Goal: Task Accomplishment & Management: Use online tool/utility

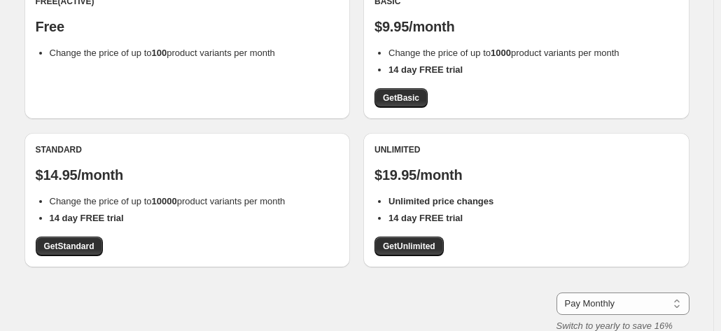
scroll to position [174, 0]
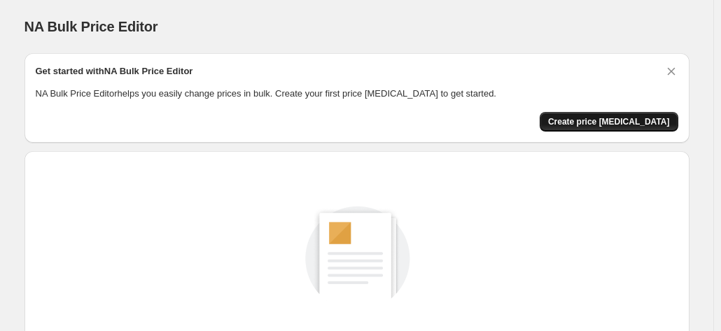
click at [609, 121] on span "Create price [MEDICAL_DATA]" at bounding box center [609, 121] width 122 height 11
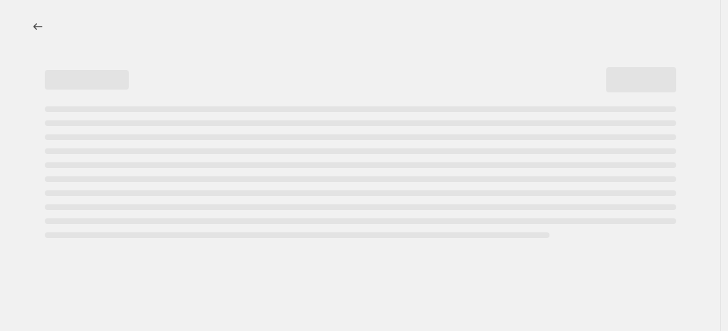
select select "percentage"
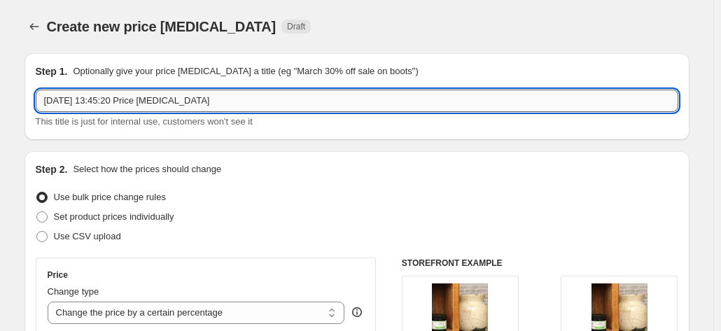
click at [148, 105] on input "[DATE] 13:45:20 Price [MEDICAL_DATA]" at bounding box center [357, 101] width 642 height 22
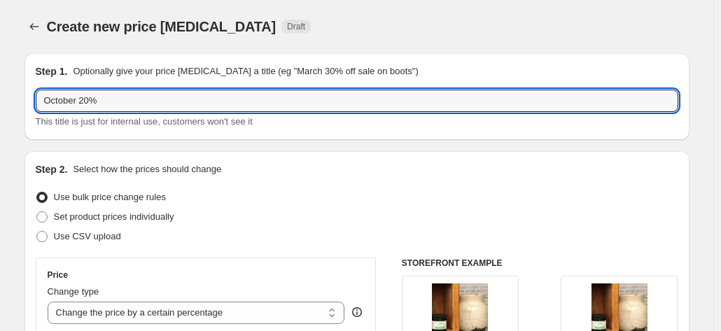
drag, startPoint x: 81, startPoint y: 103, endPoint x: 32, endPoint y: 117, distance: 50.9
click at [32, 117] on div "Step 1. Optionally give your price [MEDICAL_DATA] a title (eg "March 30% off sa…" at bounding box center [356, 96] width 665 height 87
click at [101, 96] on input "Autumn 20%" at bounding box center [357, 101] width 642 height 22
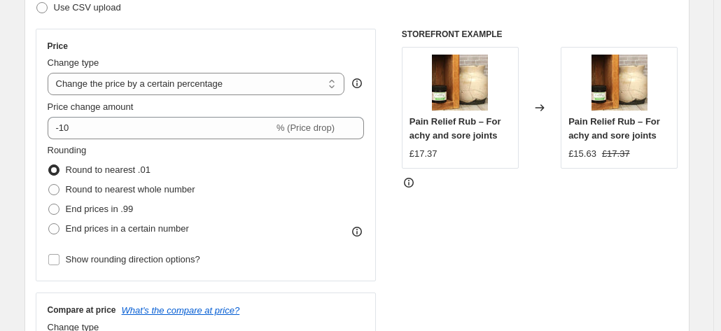
scroll to position [231, 0]
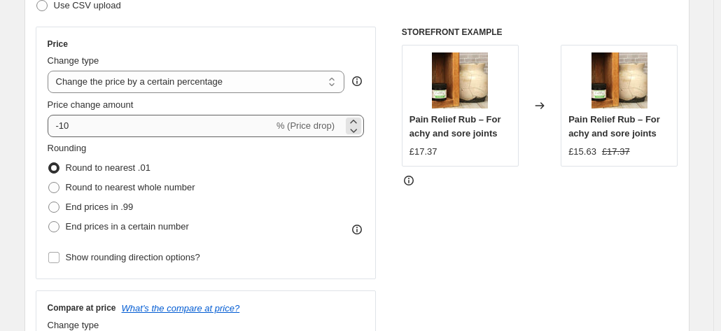
type input "Autumn 20% off sale on all products"
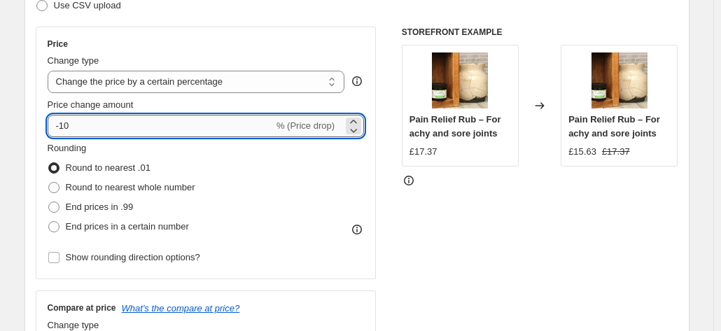
click at [99, 120] on input "-10" at bounding box center [161, 126] width 226 height 22
type input "-1"
type input "-20"
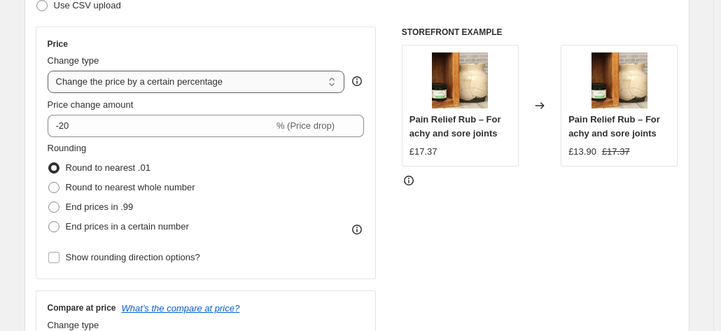
click at [113, 85] on select "Change the price to a certain amount Change the price by a certain amount Chang…" at bounding box center [196, 82] width 297 height 22
click at [127, 37] on div "Price Change type Change the price to a certain amount Change the price by a ce…" at bounding box center [206, 153] width 341 height 253
click at [84, 202] on span "End prices in .99" at bounding box center [100, 207] width 68 height 10
click at [49, 202] on input "End prices in .99" at bounding box center [48, 202] width 1 height 1
radio input "true"
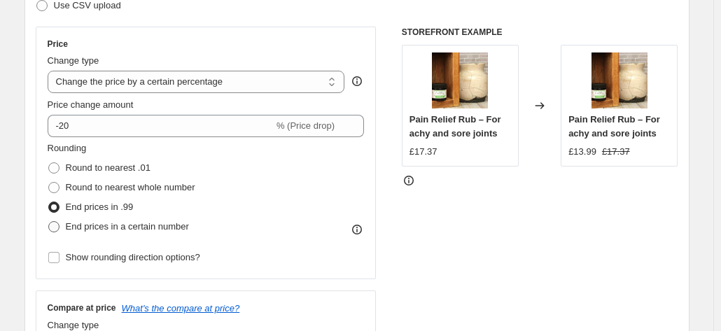
click at [78, 223] on span "End prices in a certain number" at bounding box center [127, 226] width 123 height 10
click at [49, 222] on input "End prices in a certain number" at bounding box center [48, 221] width 1 height 1
radio input "true"
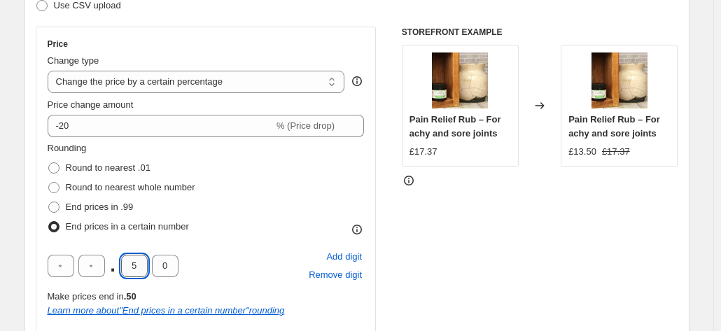
click at [137, 269] on input "5" at bounding box center [134, 266] width 27 height 22
type input "4"
type input "9"
click at [50, 167] on span at bounding box center [54, 168] width 13 height 13
click at [49, 163] on input "Round to nearest .01" at bounding box center [48, 162] width 1 height 1
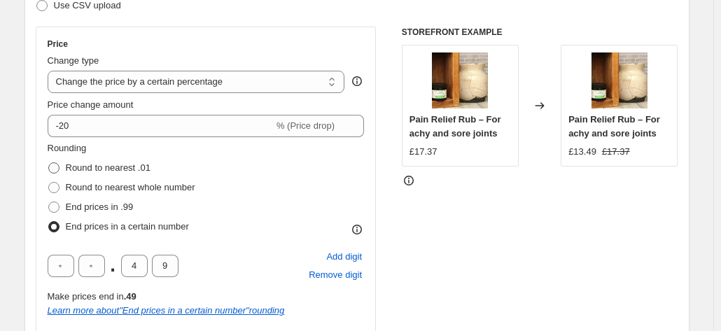
radio input "true"
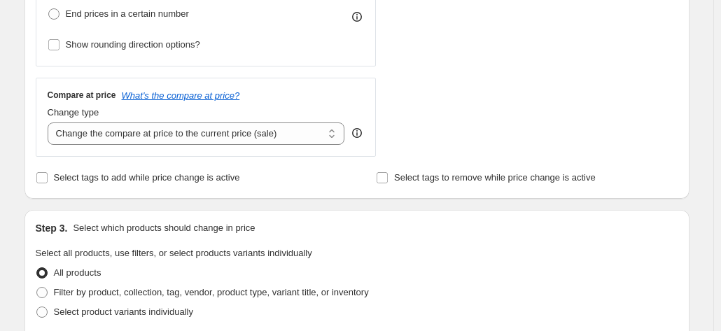
scroll to position [446, 0]
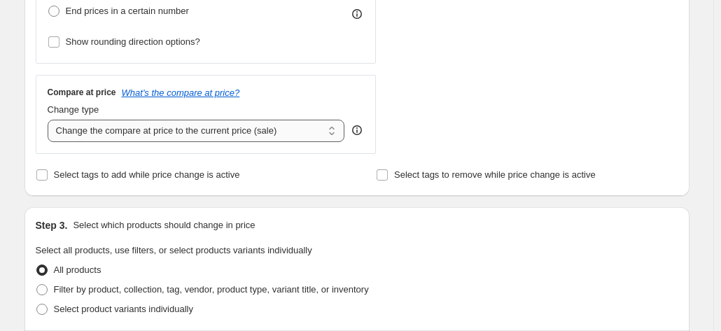
click at [276, 128] on select "Change the compare at price to the current price (sale) Change the compare at p…" at bounding box center [196, 131] width 297 height 22
select select "pp"
click at [50, 120] on select "Change the compare at price to the current price (sale) Change the compare at p…" at bounding box center [196, 131] width 297 height 22
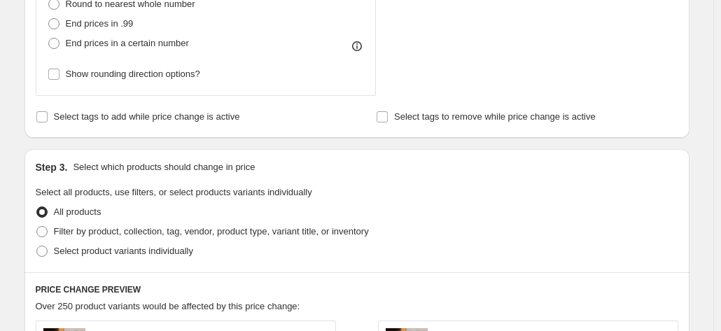
scroll to position [700, 0]
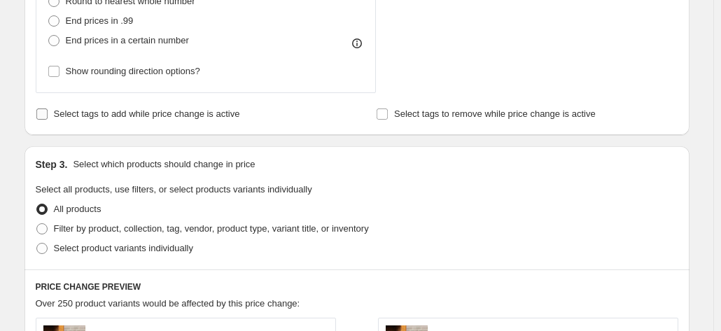
click at [46, 115] on input "Select tags to add while price change is active" at bounding box center [41, 113] width 11 height 11
checkbox input "true"
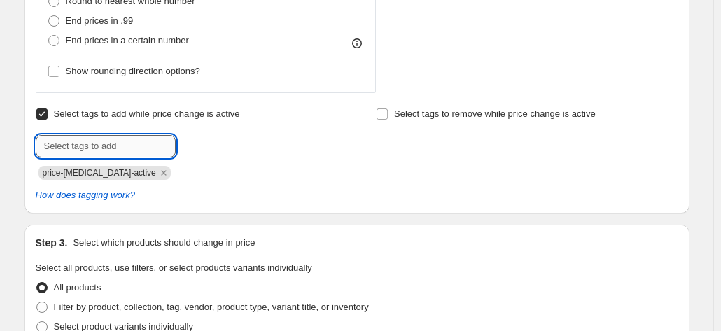
click at [52, 147] on input "text" at bounding box center [106, 146] width 140 height 22
type input "s"
type input "autumn sales active"
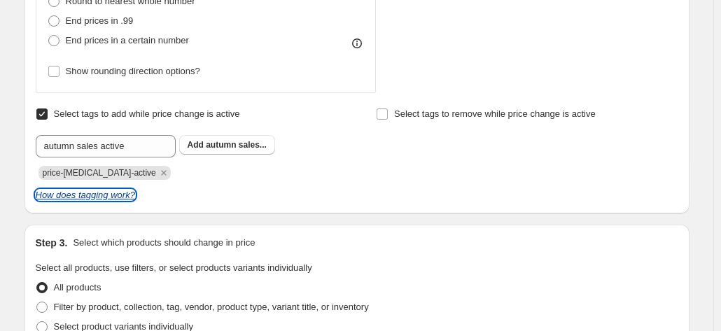
click at [120, 197] on icon "How does tagging work?" at bounding box center [85, 195] width 99 height 10
click at [229, 140] on span "autumn sales..." at bounding box center [236, 145] width 61 height 10
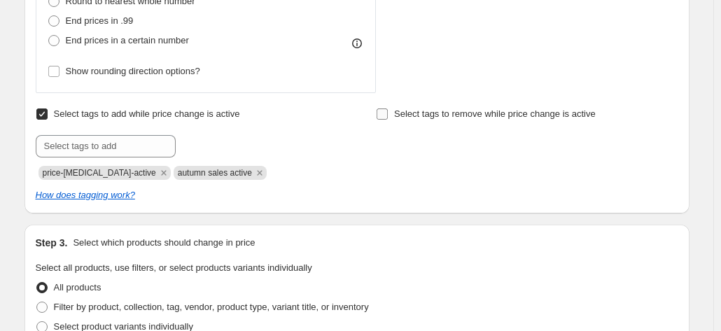
click at [386, 115] on input "Select tags to remove while price change is active" at bounding box center [381, 113] width 11 height 11
checkbox input "true"
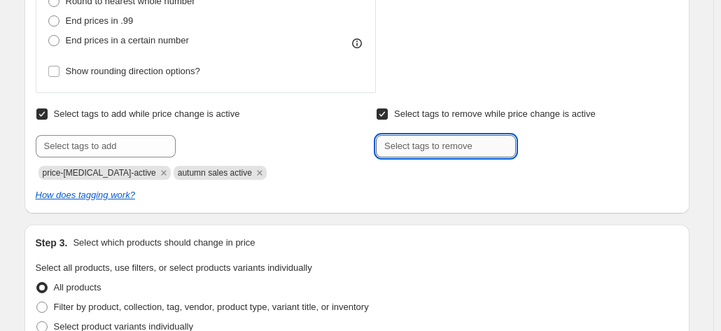
click at [400, 151] on input "text" at bounding box center [446, 146] width 140 height 22
type input "autumn sales ENDED"
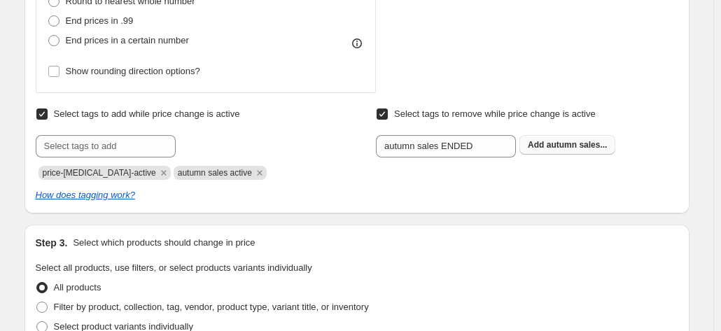
click at [539, 139] on button "Add autumn sales..." at bounding box center [567, 145] width 96 height 20
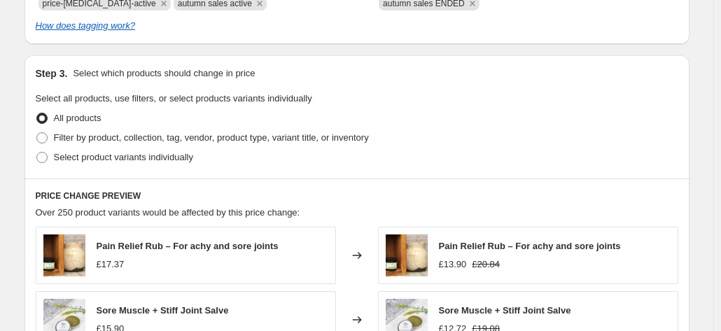
scroll to position [904, 0]
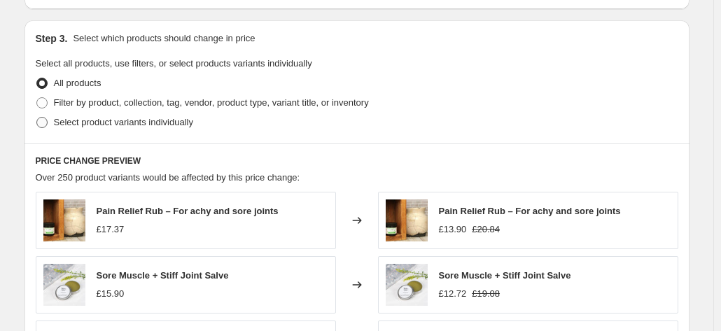
click at [46, 120] on span at bounding box center [41, 122] width 11 height 11
click at [37, 118] on input "Select product variants individually" at bounding box center [36, 117] width 1 height 1
radio input "true"
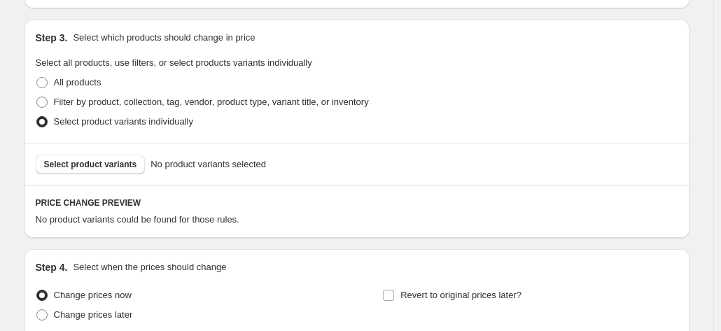
scroll to position [903, 0]
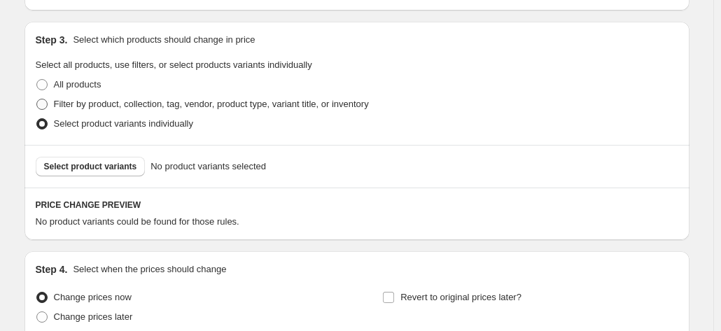
click at [43, 104] on span at bounding box center [41, 104] width 11 height 11
click at [37, 99] on input "Filter by product, collection, tag, vendor, product type, variant title, or inv…" at bounding box center [36, 99] width 1 height 1
radio input "true"
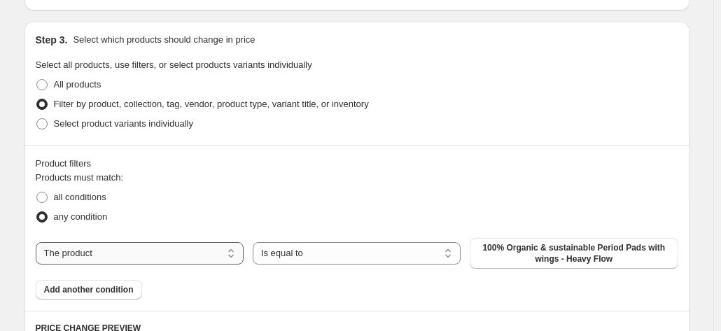
click at [83, 250] on select "The product The product's collection The product's tag The product's vendor The…" at bounding box center [140, 253] width 208 height 22
select select "inventory_quantity"
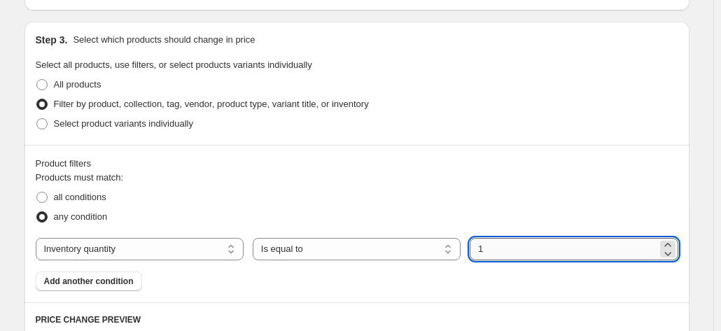
click at [498, 255] on input "1" at bounding box center [563, 249] width 187 height 22
click at [670, 243] on icon at bounding box center [667, 244] width 6 height 3
type input "3"
click at [197, 253] on select "The product The product's collection The product's tag The product's vendor The…" at bounding box center [140, 249] width 208 height 22
select select "product_status"
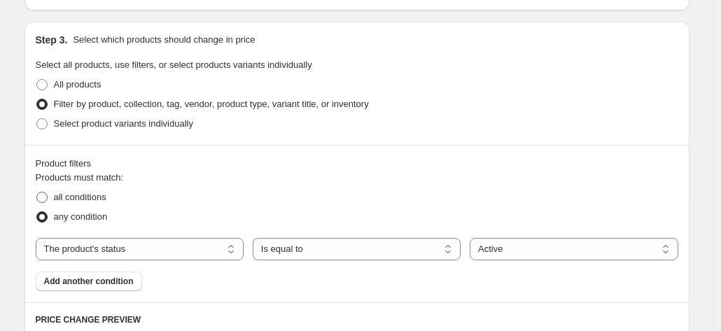
click at [94, 199] on span "all conditions" at bounding box center [80, 197] width 52 height 10
click at [37, 192] on input "all conditions" at bounding box center [36, 192] width 1 height 1
radio input "true"
click at [90, 211] on span "any condition" at bounding box center [81, 216] width 54 height 10
click at [37, 211] on input "any condition" at bounding box center [36, 211] width 1 height 1
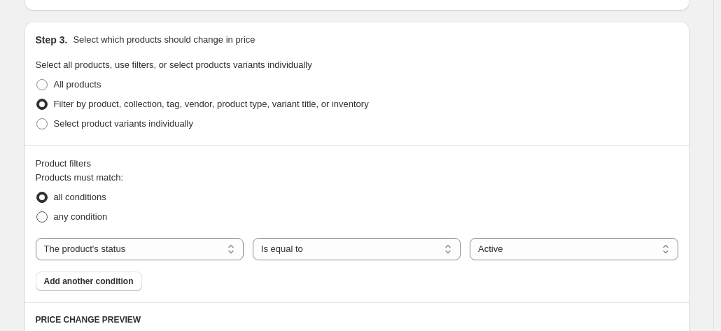
radio input "true"
click at [81, 192] on span "all conditions" at bounding box center [80, 197] width 52 height 10
click at [37, 192] on input "all conditions" at bounding box center [36, 192] width 1 height 1
radio input "true"
click at [82, 283] on span "Add another condition" at bounding box center [89, 281] width 90 height 11
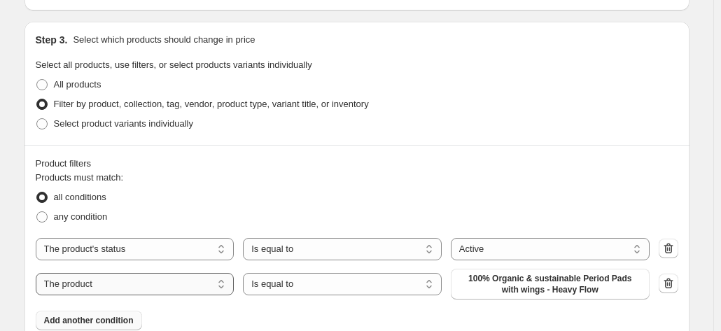
click at [90, 284] on select "The product The product's collection The product's tag The product's vendor The…" at bounding box center [135, 284] width 199 height 22
select select "inventory_quantity"
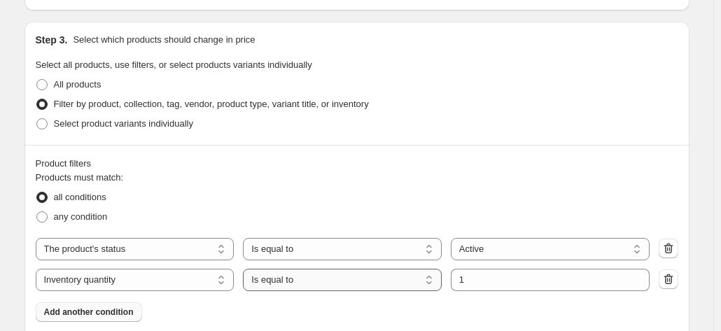
click at [268, 275] on select "Is equal to Is not equal to Is greater than Is less than" at bounding box center [342, 280] width 199 height 22
select select "not_equal"
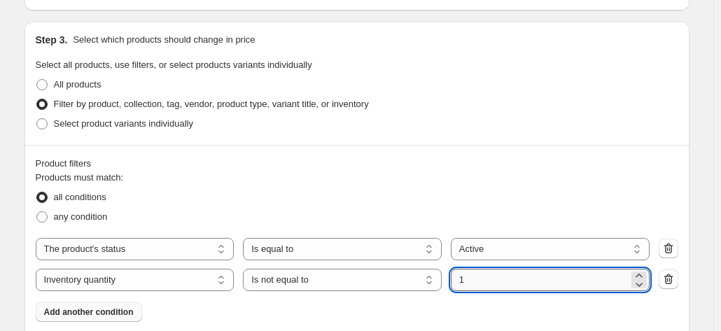
click at [473, 273] on input "1" at bounding box center [540, 280] width 178 height 22
type input "0"
click at [423, 316] on div "Products must match: all conditions any condition The product The product's col…" at bounding box center [357, 246] width 642 height 151
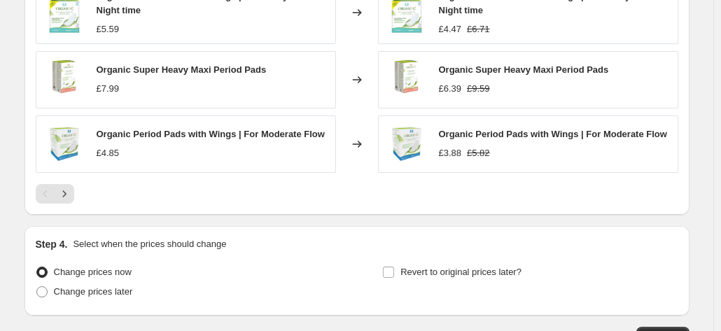
scroll to position [1428, 0]
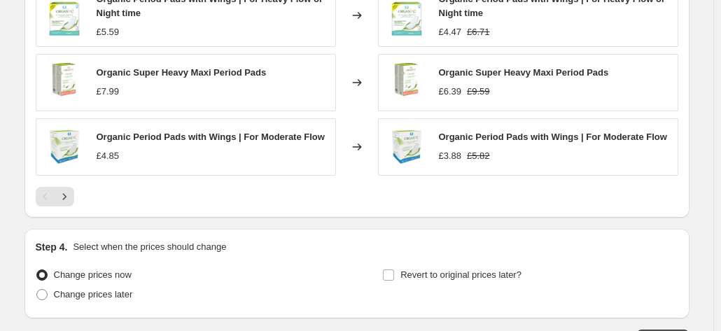
drag, startPoint x: 719, startPoint y: 278, endPoint x: 718, endPoint y: 310, distance: 32.2
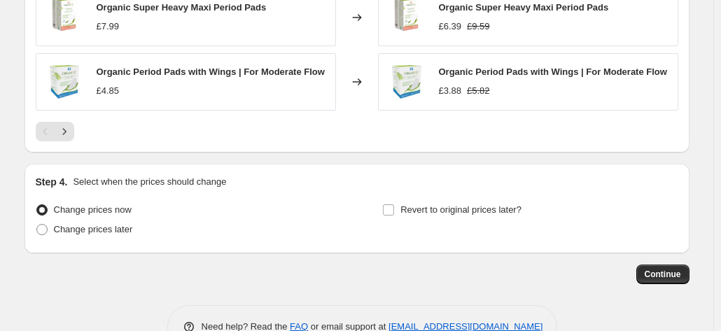
scroll to position [1496, 0]
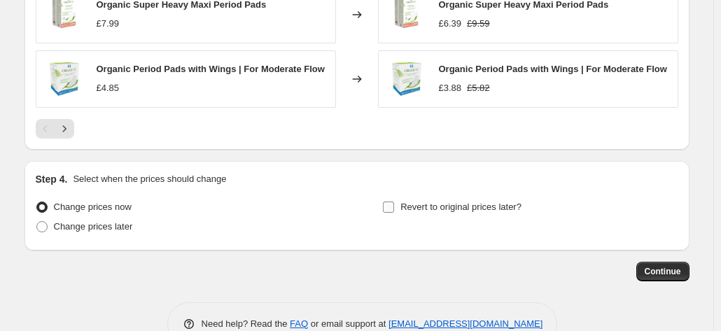
click at [394, 202] on input "Revert to original prices later?" at bounding box center [388, 207] width 11 height 11
checkbox input "true"
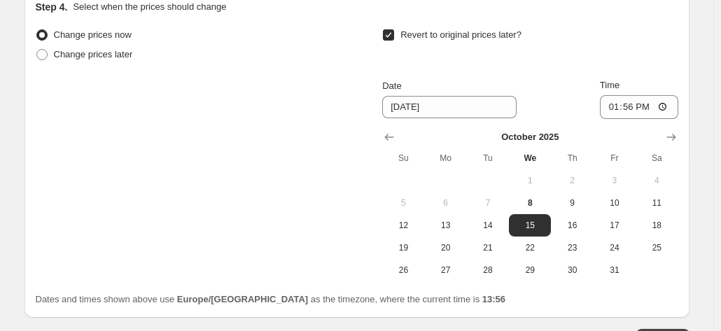
scroll to position [1674, 0]
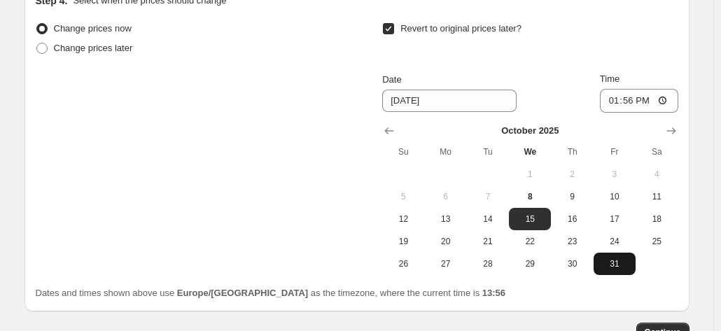
click at [621, 260] on span "31" at bounding box center [614, 263] width 31 height 11
type input "[DATE]"
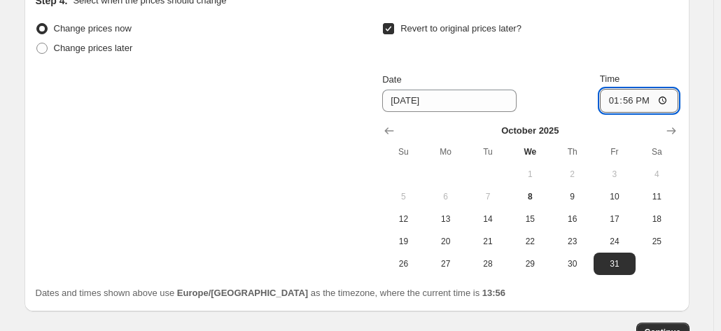
click at [656, 98] on input "13:56" at bounding box center [639, 101] width 78 height 24
click at [663, 96] on input "13:56" at bounding box center [639, 101] width 78 height 24
type input "19:00"
click at [317, 209] on div "Change prices now Change prices later Revert to original prices later? Date [DA…" at bounding box center [357, 147] width 642 height 256
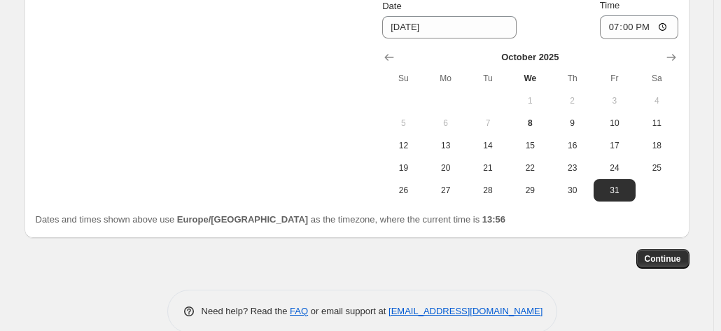
scroll to position [1744, 0]
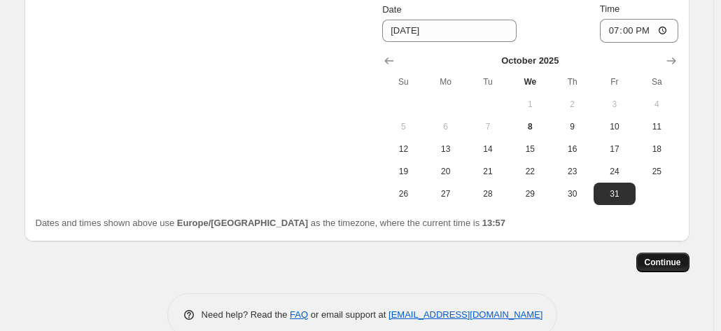
click at [663, 265] on button "Continue" at bounding box center [662, 263] width 53 height 20
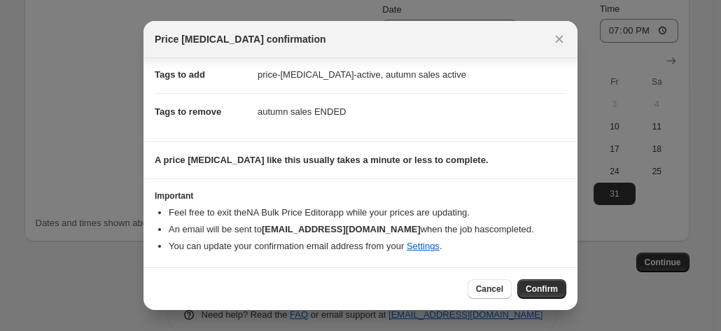
scroll to position [215, 0]
click at [529, 289] on span "Confirm" at bounding box center [541, 288] width 32 height 11
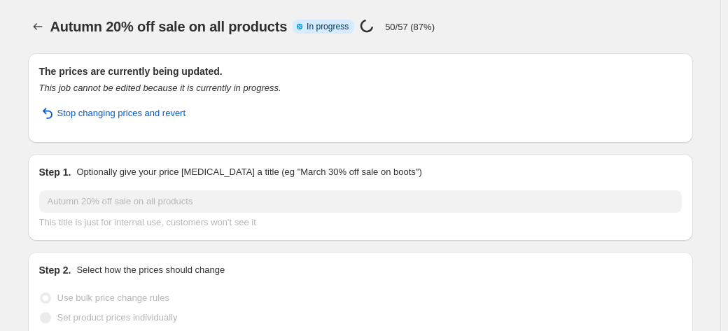
select select "percentage"
select select "pp"
select select "product_status"
select select "inventory_quantity"
select select "not_equal"
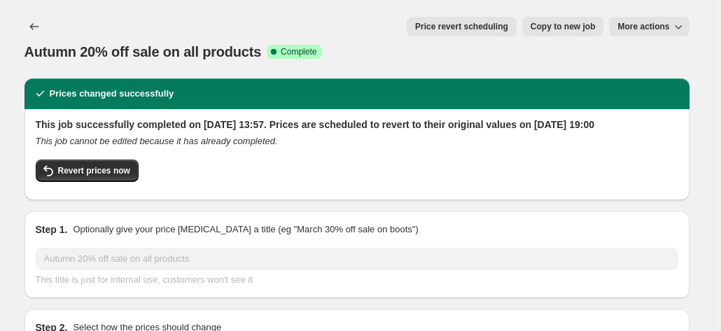
click at [680, 26] on icon "button" at bounding box center [678, 27] width 14 height 14
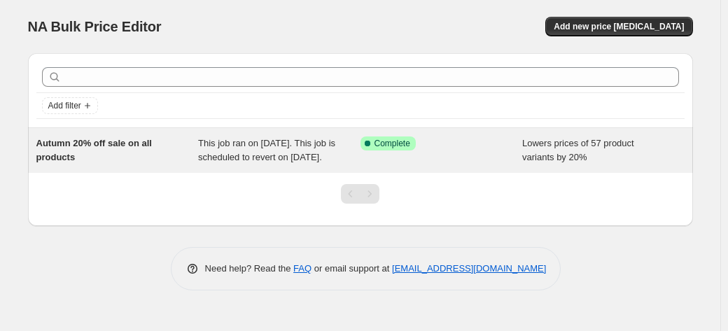
click at [62, 141] on span "Autumn 20% off sale on all products" at bounding box center [93, 150] width 115 height 24
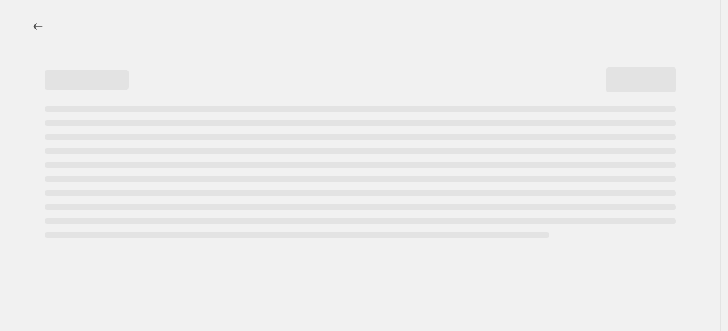
select select "percentage"
select select "pp"
select select "product_status"
select select "inventory_quantity"
select select "not_equal"
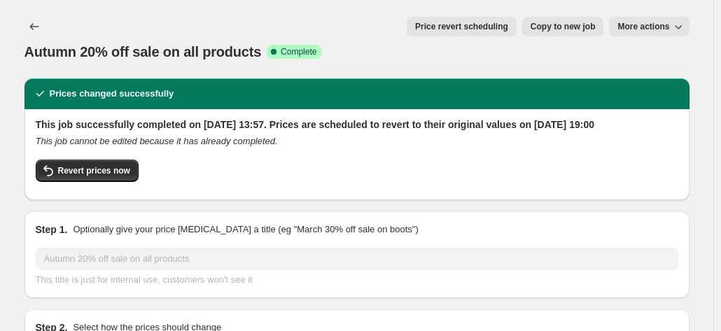
click at [670, 17] on button "More actions" at bounding box center [649, 27] width 80 height 20
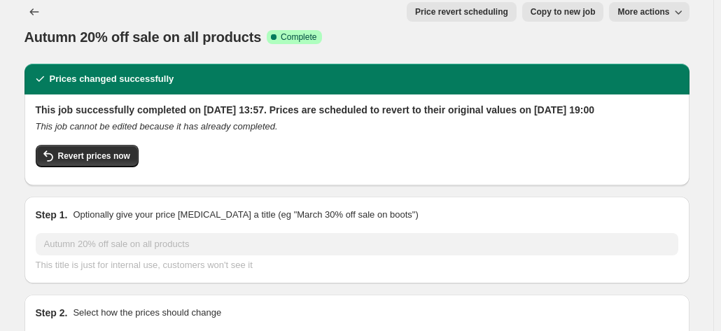
scroll to position [8, 0]
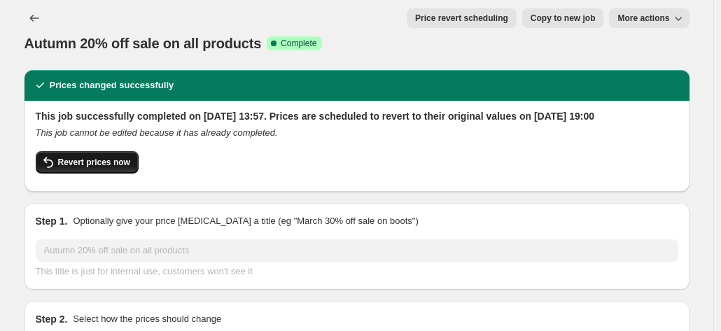
click at [70, 157] on span "Revert prices now" at bounding box center [94, 162] width 72 height 11
checkbox input "false"
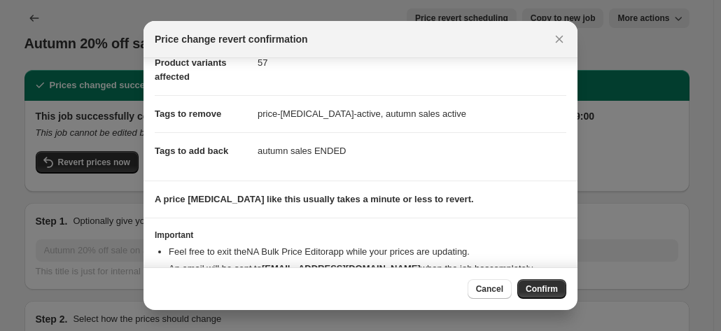
scroll to position [130, 0]
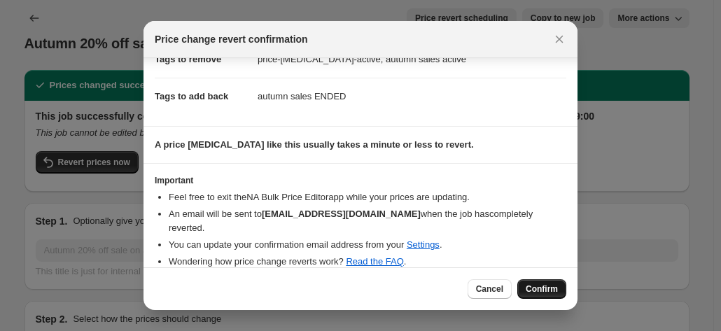
click at [532, 288] on span "Confirm" at bounding box center [541, 288] width 32 height 11
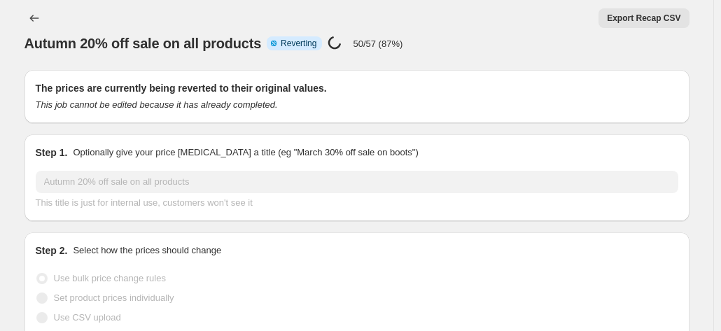
scroll to position [0, 0]
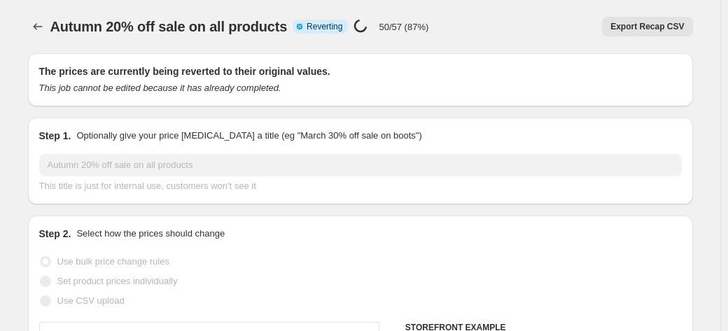
select select "percentage"
select select "pp"
select select "product_status"
select select "inventory_quantity"
select select "not_equal"
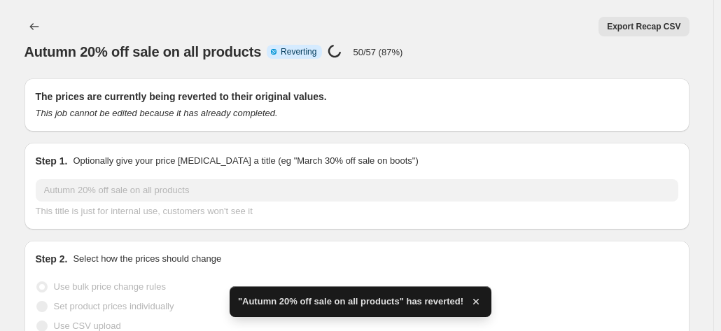
checkbox input "true"
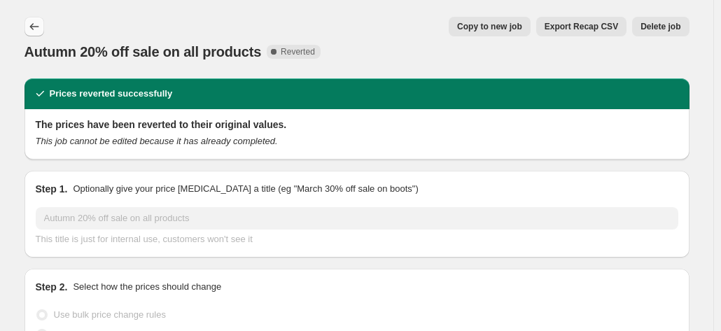
click at [32, 29] on icon "Price change jobs" at bounding box center [34, 27] width 14 height 14
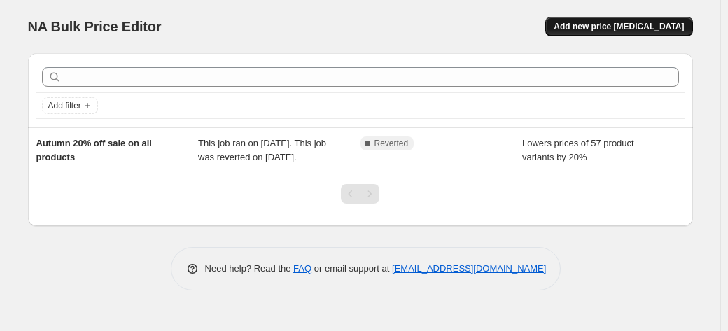
click at [593, 24] on span "Add new price change job" at bounding box center [618, 26] width 130 height 11
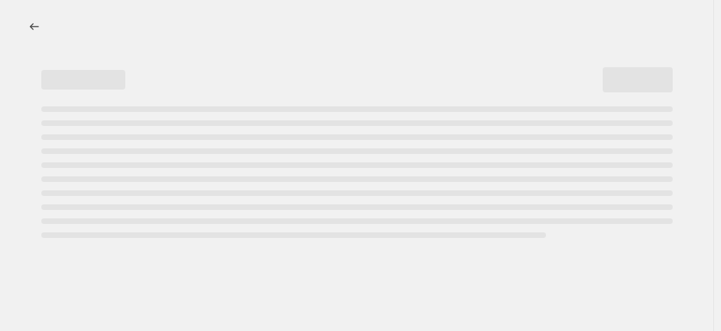
select select "percentage"
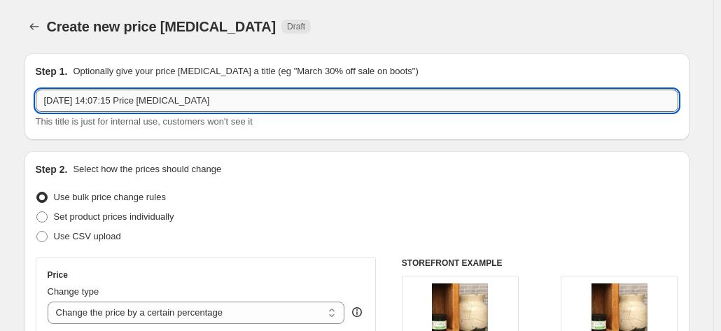
click at [306, 99] on input "8 Oct 2025, 14:07:15 Price change job" at bounding box center [357, 101] width 642 height 22
click at [305, 99] on input "8 Oct 2025, 14:07:15 Price change job" at bounding box center [357, 101] width 642 height 22
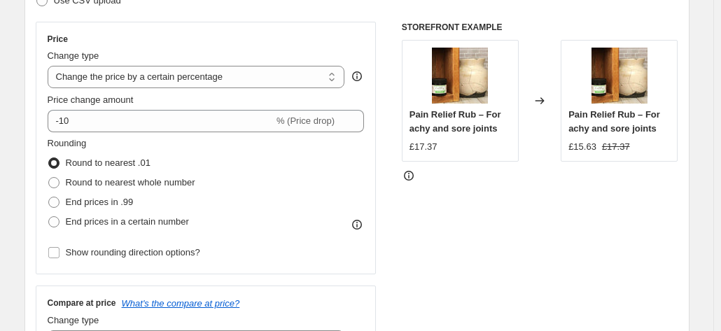
scroll to position [70, 0]
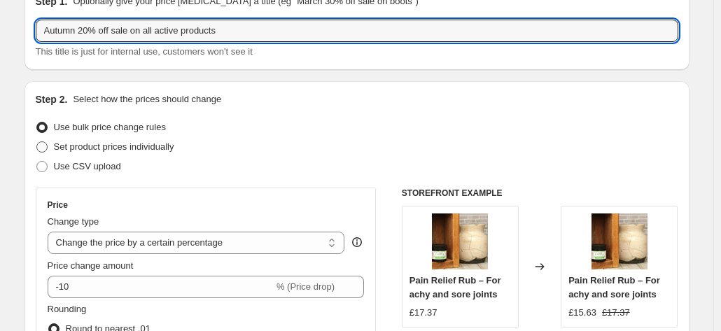
type input "Autumn 20% off sale on all active products"
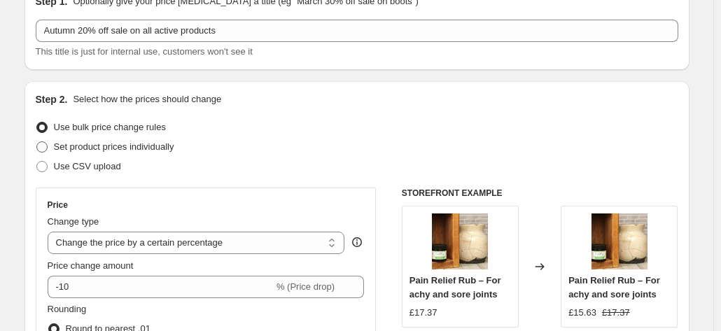
click at [95, 148] on span "Set product prices individually" at bounding box center [114, 146] width 120 height 10
click at [37, 142] on input "Set product prices individually" at bounding box center [36, 141] width 1 height 1
radio input "true"
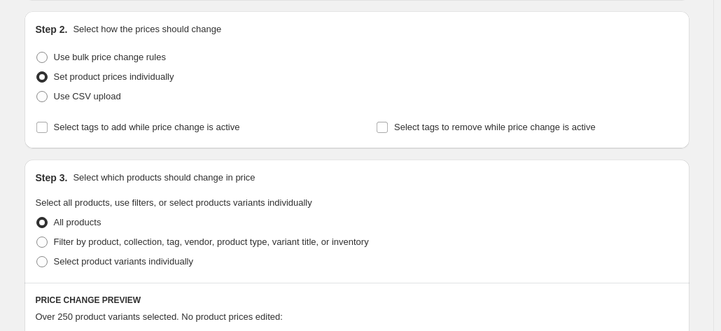
scroll to position [210, 0]
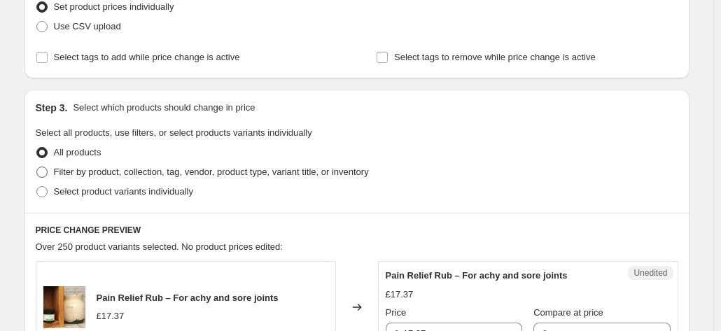
click at [102, 170] on span "Filter by product, collection, tag, vendor, product type, variant title, or inv…" at bounding box center [211, 172] width 315 height 10
click at [37, 167] on input "Filter by product, collection, tag, vendor, product type, variant title, or inv…" at bounding box center [36, 167] width 1 height 1
radio input "true"
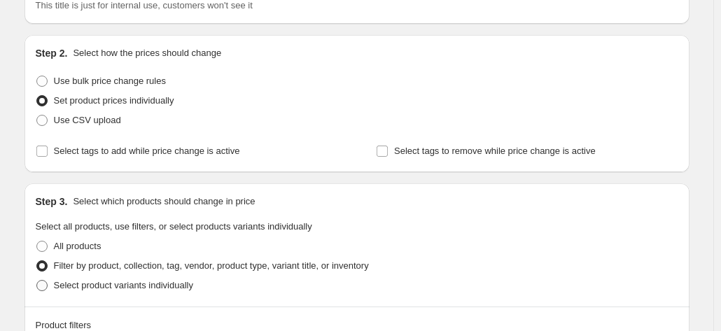
scroll to position [109, 0]
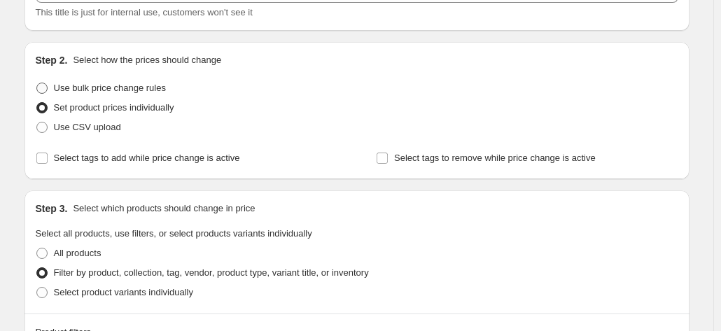
click at [130, 90] on span "Use bulk price change rules" at bounding box center [110, 88] width 112 height 10
click at [37, 83] on input "Use bulk price change rules" at bounding box center [36, 83] width 1 height 1
radio input "true"
select select "percentage"
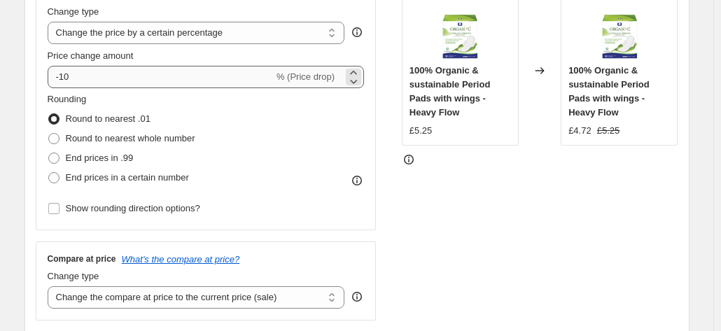
scroll to position [249, 0]
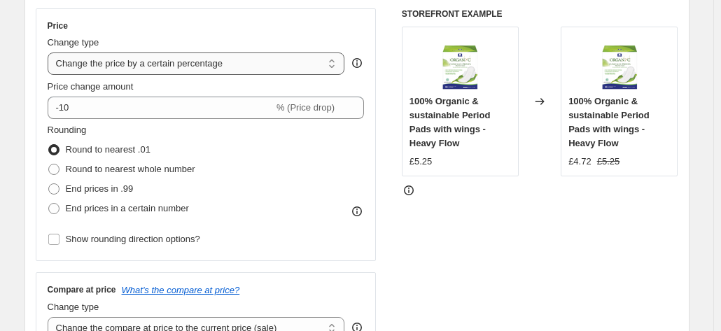
click at [228, 64] on select "Change the price to a certain amount Change the price by a certain amount Chang…" at bounding box center [196, 63] width 297 height 22
click at [244, 34] on div "Price Change type Change the price to a certain amount Change the price by a ce…" at bounding box center [206, 134] width 317 height 229
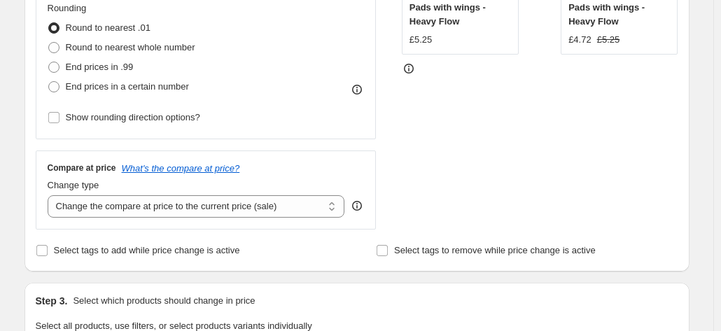
scroll to position [389, 0]
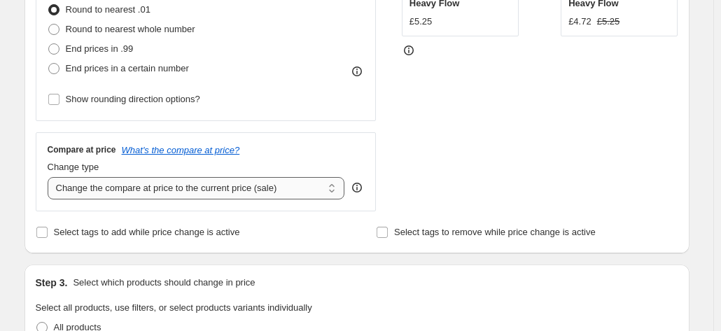
click at [182, 185] on select "Change the compare at price to the current price (sale) Change the compare at p…" at bounding box center [196, 188] width 297 height 22
click at [50, 177] on select "Change the compare at price to the current price (sale) Change the compare at p…" at bounding box center [196, 188] width 297 height 22
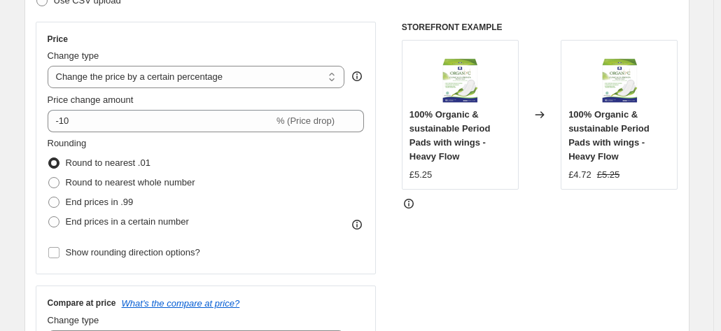
scroll to position [249, 0]
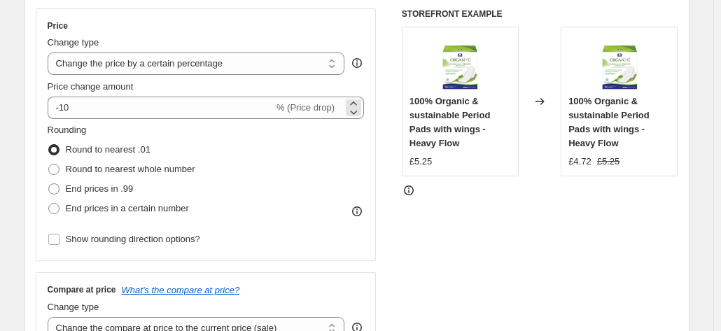
click at [292, 97] on div "-10 % (Price drop)" at bounding box center [206, 108] width 317 height 22
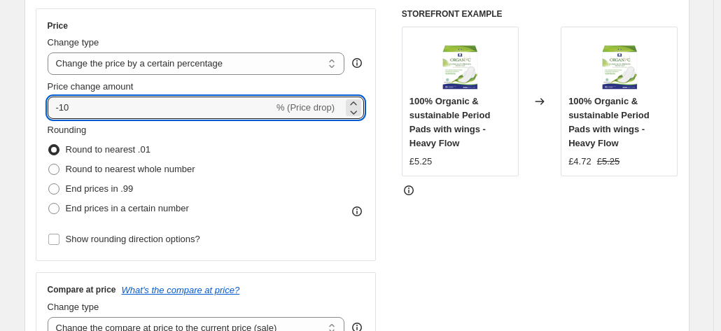
type input "-1"
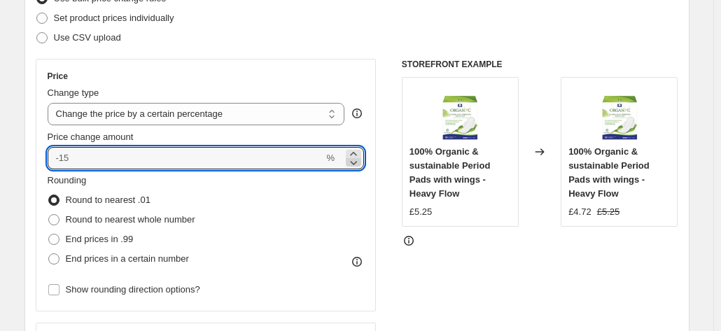
scroll to position [179, 0]
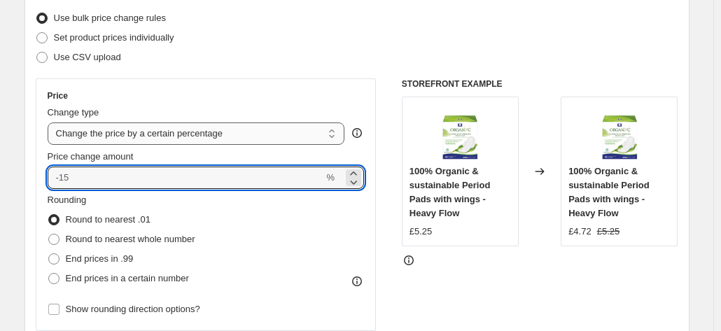
type input "0"
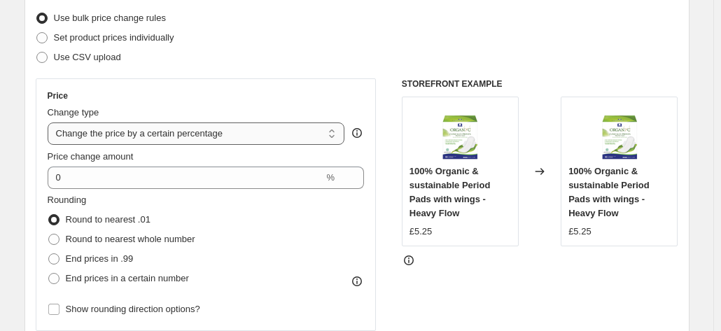
click at [242, 128] on select "Change the price to a certain amount Change the price by a certain amount Chang…" at bounding box center [196, 133] width 297 height 22
click at [224, 99] on div "Price" at bounding box center [206, 95] width 317 height 11
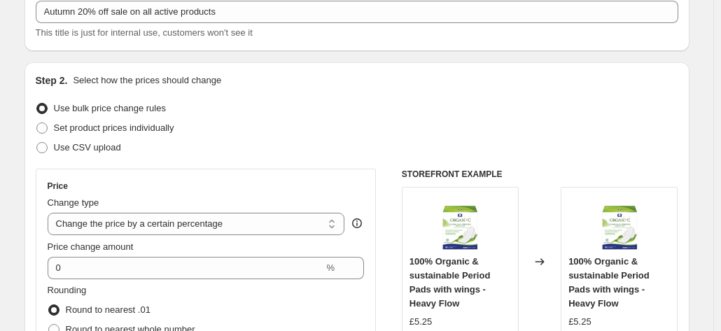
scroll to position [140, 0]
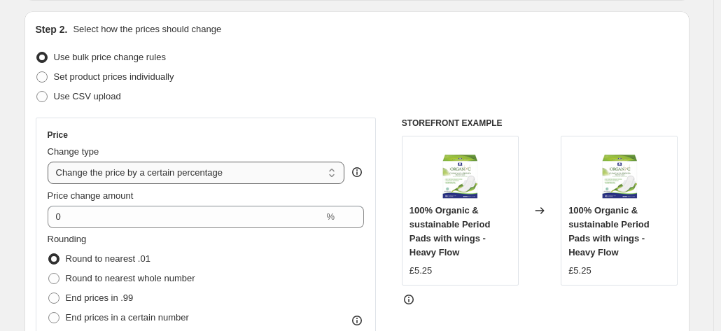
click at [141, 170] on select "Change the price to a certain amount Change the price by a certain amount Chang…" at bounding box center [196, 173] width 297 height 22
click at [50, 162] on select "Change the price to a certain amount Change the price by a certain amount Chang…" at bounding box center [196, 173] width 297 height 22
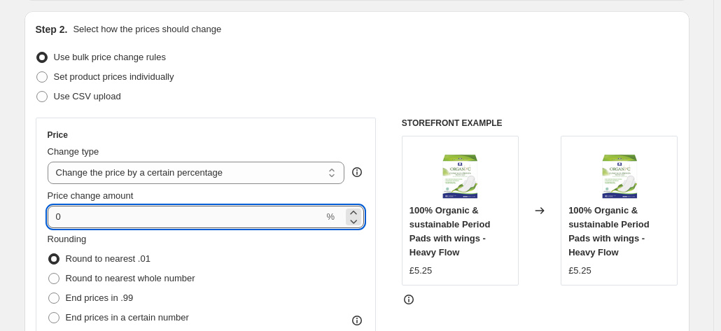
click at [116, 211] on input "0" at bounding box center [186, 217] width 276 height 22
type input "-20"
click at [244, 127] on div "Price Change type Change the price to a certain amount Change the price by a ce…" at bounding box center [206, 244] width 341 height 253
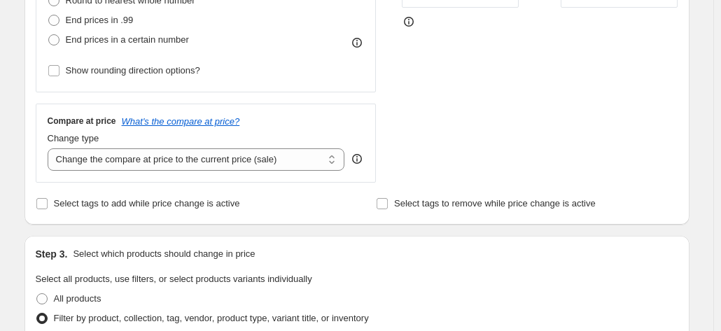
scroll to position [420, 0]
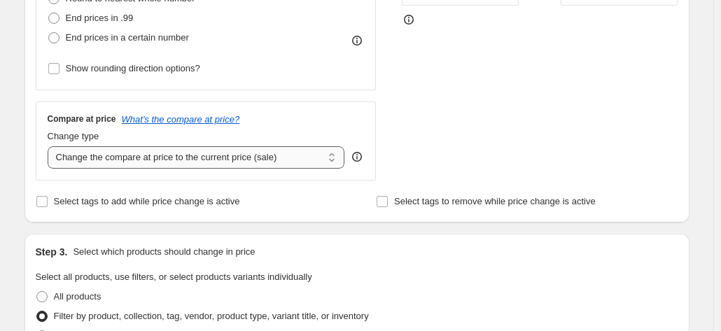
click at [216, 162] on select "Change the compare at price to the current price (sale) Change the compare at p…" at bounding box center [196, 157] width 297 height 22
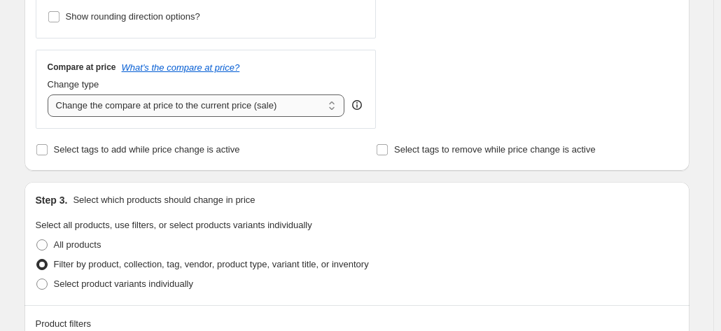
scroll to position [490, 0]
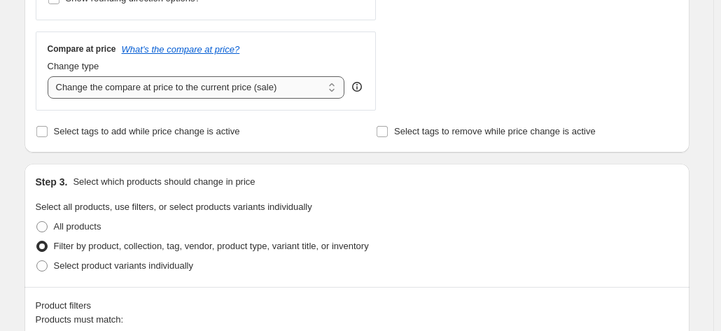
click at [281, 94] on select "Change the compare at price to the current price (sale) Change the compare at p…" at bounding box center [196, 87] width 297 height 22
click at [50, 76] on select "Change the compare at price to the current price (sale) Change the compare at p…" at bounding box center [196, 87] width 297 height 22
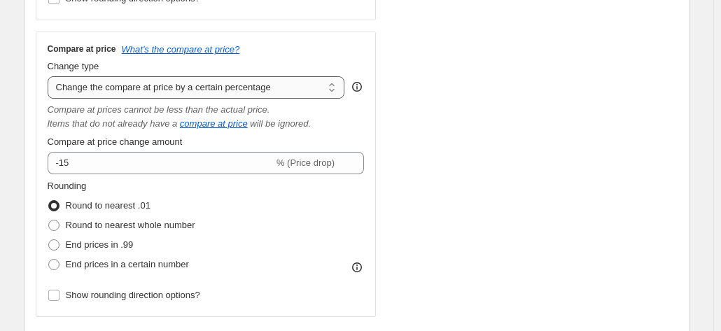
click at [263, 87] on select "Change the compare at price to the current price (sale) Change the compare at p…" at bounding box center [196, 87] width 297 height 22
click at [543, 71] on div "STOREFRONT EXAMPLE 100% Organic & sustainable Period Pads with wings - Heavy Fl…" at bounding box center [540, 42] width 276 height 549
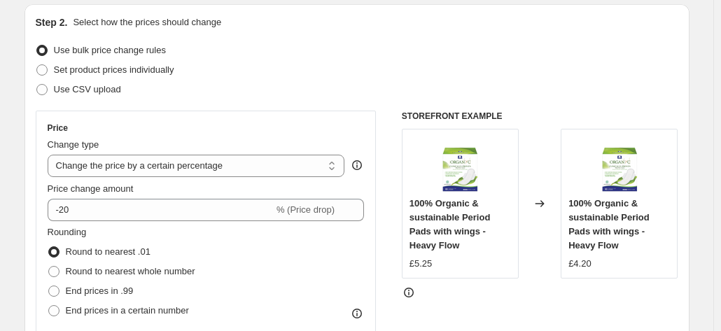
scroll to position [140, 0]
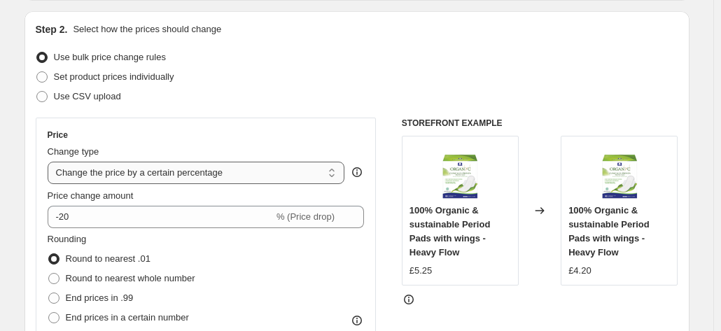
click at [312, 174] on select "Change the price to a certain amount Change the price by a certain amount Chang…" at bounding box center [196, 173] width 297 height 22
click at [50, 162] on select "Change the price to a certain amount Change the price by a certain amount Chang…" at bounding box center [196, 173] width 297 height 22
click at [348, 90] on div "Use CSV upload" at bounding box center [357, 97] width 642 height 20
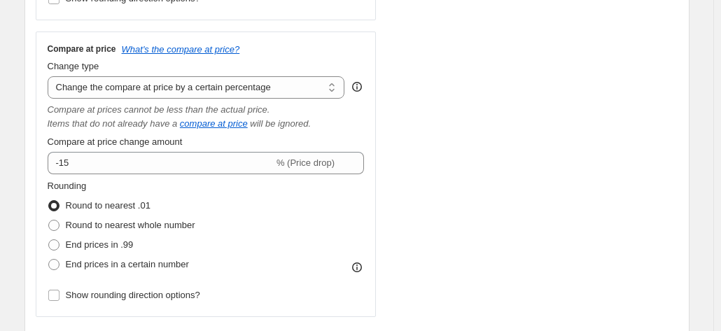
scroll to position [560, 0]
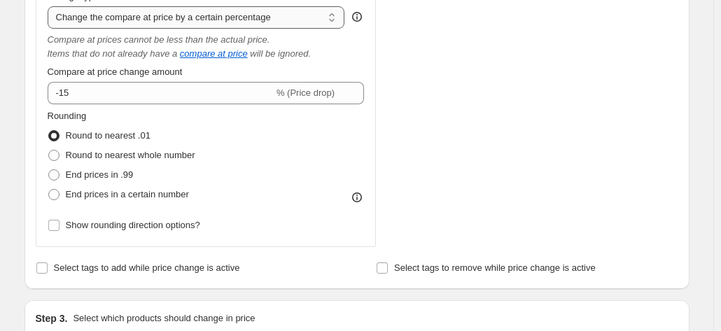
click at [270, 18] on select "Change the compare at price to the current price (sale) Change the compare at p…" at bounding box center [196, 17] width 297 height 22
select select "ep"
click at [50, 6] on select "Change the compare at price to the current price (sale) Change the compare at p…" at bounding box center [196, 17] width 297 height 22
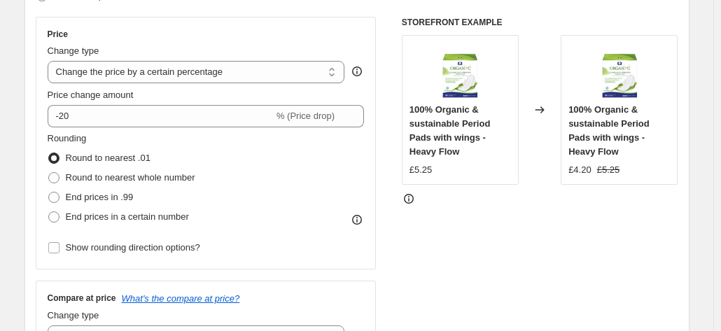
scroll to position [210, 0]
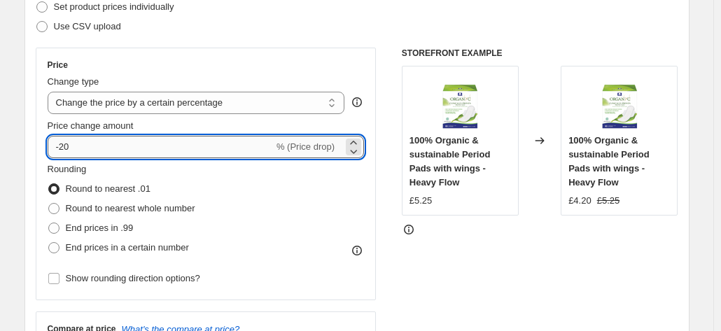
click at [165, 139] on input "-20" at bounding box center [161, 147] width 226 height 22
type input "-2"
type input "-20"
click at [342, 27] on div "Use CSV upload" at bounding box center [357, 27] width 642 height 20
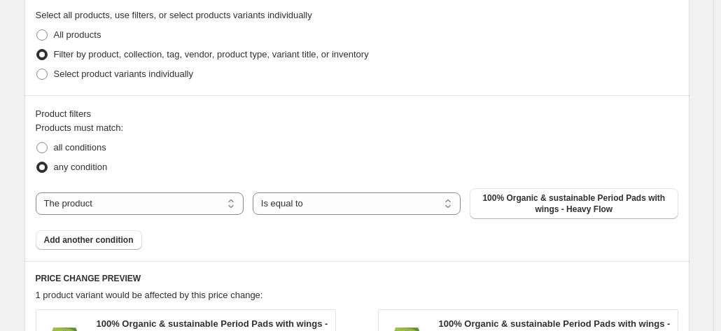
scroll to position [700, 0]
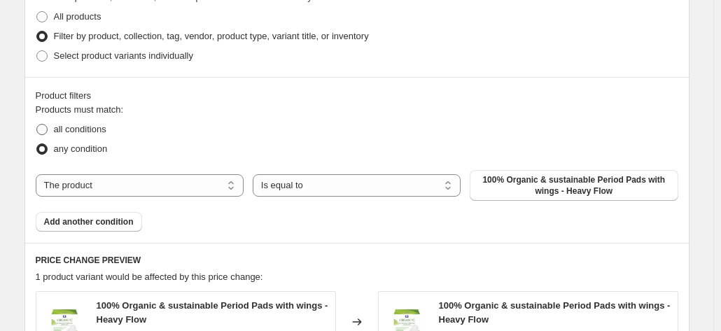
click at [76, 128] on span "all conditions" at bounding box center [80, 129] width 52 height 10
click at [37, 125] on input "all conditions" at bounding box center [36, 124] width 1 height 1
radio input "true"
click at [390, 192] on select "Is equal to Is not equal to" at bounding box center [357, 185] width 208 height 22
click at [206, 187] on select "The product The product's collection The product's tag The product's vendor The…" at bounding box center [140, 185] width 208 height 22
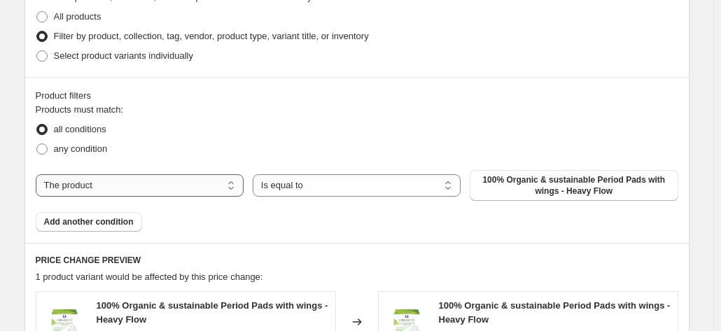
select select "product_status"
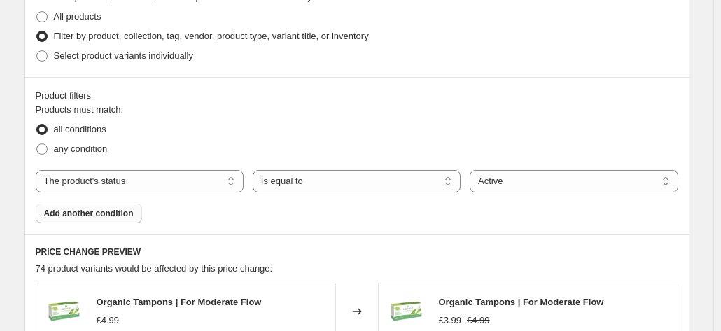
click at [89, 212] on span "Add another condition" at bounding box center [89, 213] width 90 height 11
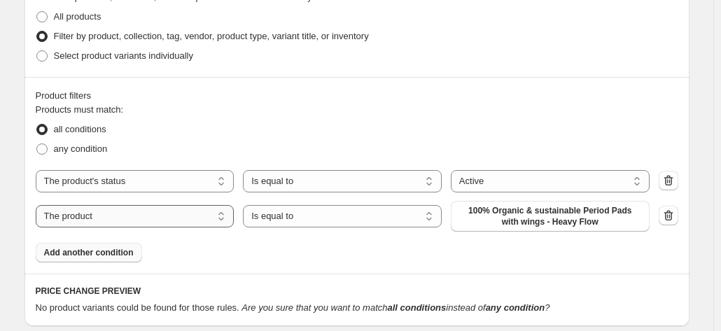
click at [119, 216] on select "The product The product's collection The product's tag The product's vendor The…" at bounding box center [135, 216] width 199 height 22
select select "inventory_quantity"
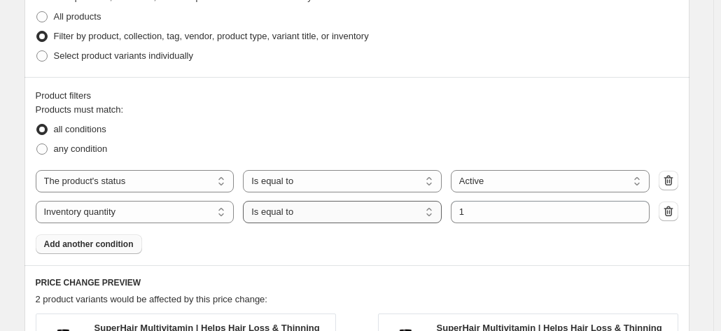
click at [329, 211] on select "Is equal to Is not equal to Is greater than Is less than" at bounding box center [342, 212] width 199 height 22
select select "not_equal"
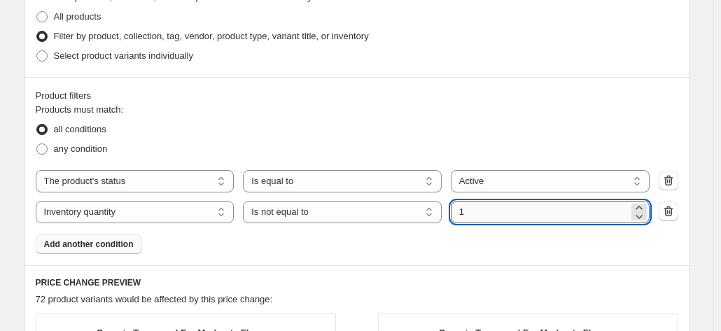
drag, startPoint x: 479, startPoint y: 213, endPoint x: 456, endPoint y: 216, distance: 22.5
click at [456, 216] on input "1" at bounding box center [540, 212] width 178 height 22
type input "0"
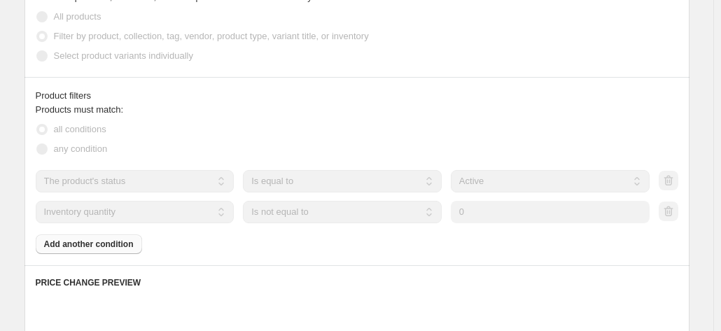
click at [353, 248] on div "Products must match: all conditions any condition The product The product's col…" at bounding box center [357, 178] width 642 height 151
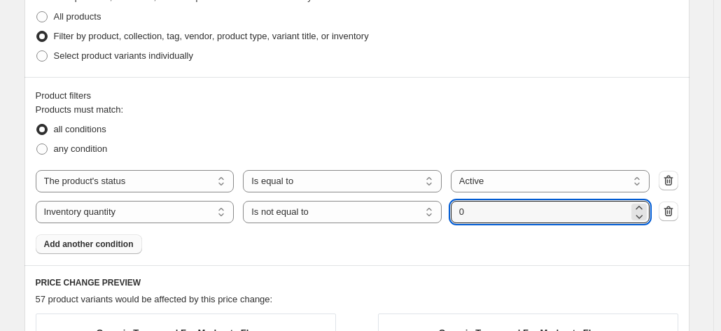
click at [353, 248] on div "Products must match: all conditions any condition The product The product's col…" at bounding box center [357, 178] width 642 height 151
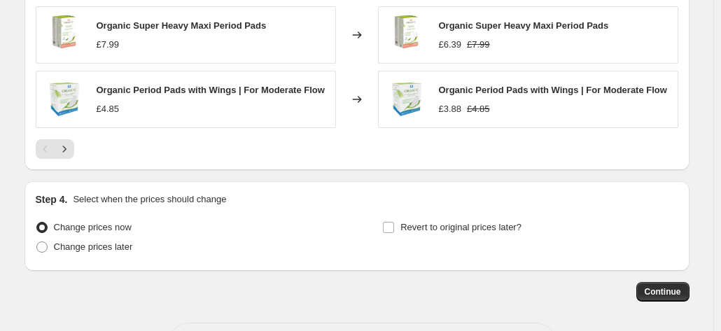
scroll to position [1257, 0]
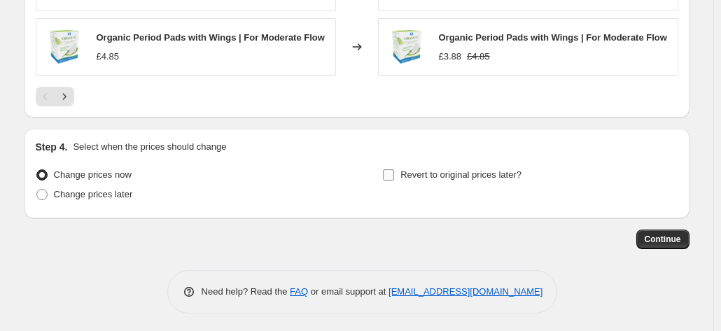
click at [394, 174] on input "Revert to original prices later?" at bounding box center [388, 174] width 11 height 11
checkbox input "true"
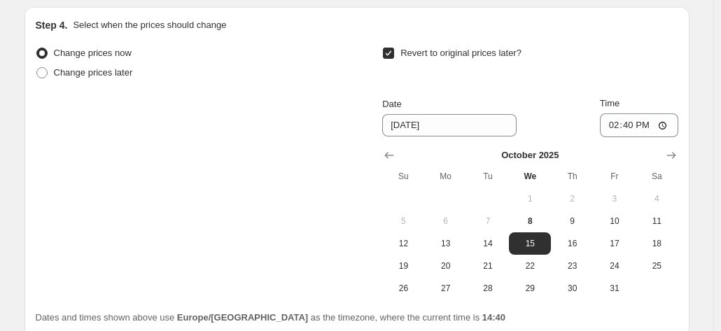
scroll to position [1397, 0]
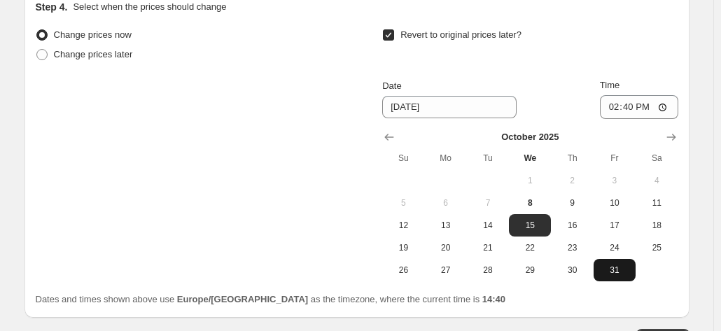
click at [612, 267] on span "31" at bounding box center [614, 269] width 31 height 11
type input "[DATE]"
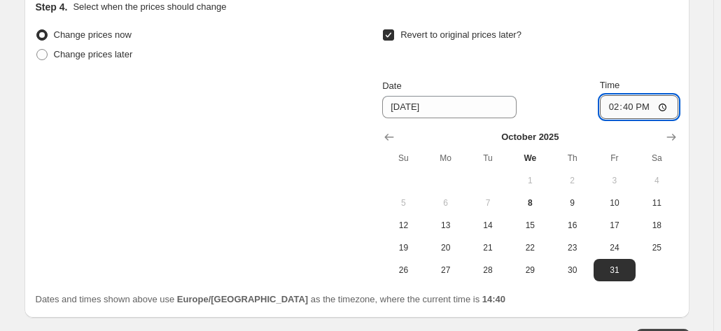
click at [649, 100] on input "14:40" at bounding box center [639, 107] width 78 height 24
click at [633, 107] on input "14:40" at bounding box center [639, 107] width 78 height 24
type input "19:00"
click at [665, 58] on div "Revert to original prices later?" at bounding box center [529, 46] width 295 height 42
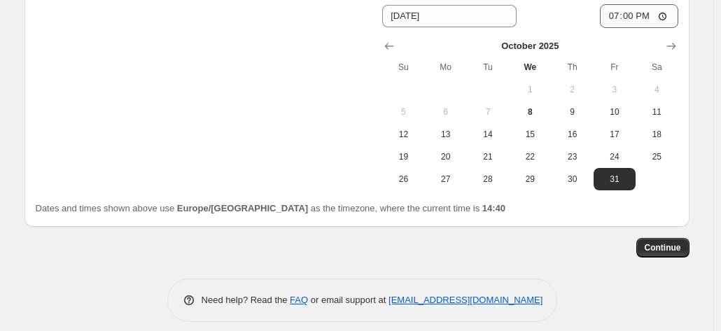
scroll to position [1496, 0]
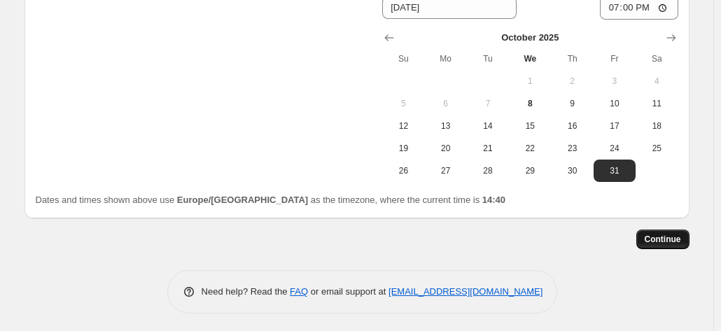
click at [667, 237] on span "Continue" at bounding box center [662, 239] width 36 height 11
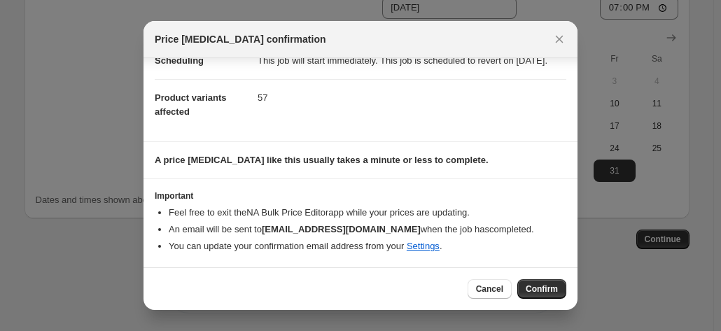
scroll to position [141, 0]
click at [553, 43] on icon "Close" at bounding box center [559, 39] width 14 height 14
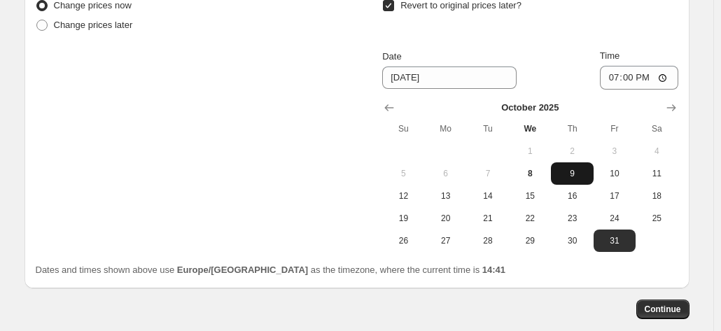
scroll to position [1426, 0]
click at [652, 300] on button "Continue" at bounding box center [662, 309] width 53 height 20
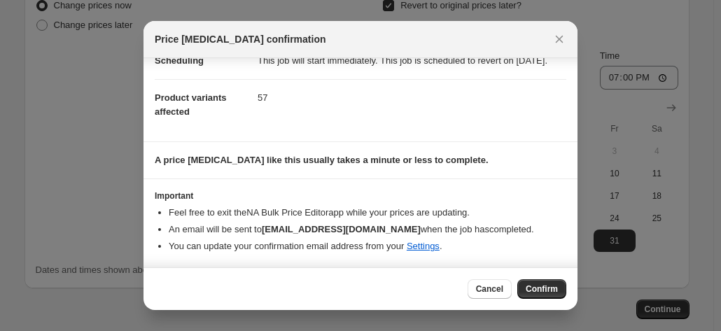
scroll to position [141, 0]
click at [536, 286] on span "Confirm" at bounding box center [541, 288] width 32 height 11
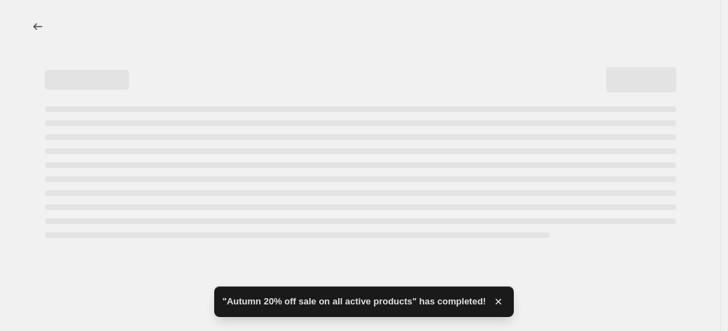
select select "percentage"
select select "product_status"
select select "inventory_quantity"
select select "not_equal"
